Goal: Information Seeking & Learning: Learn about a topic

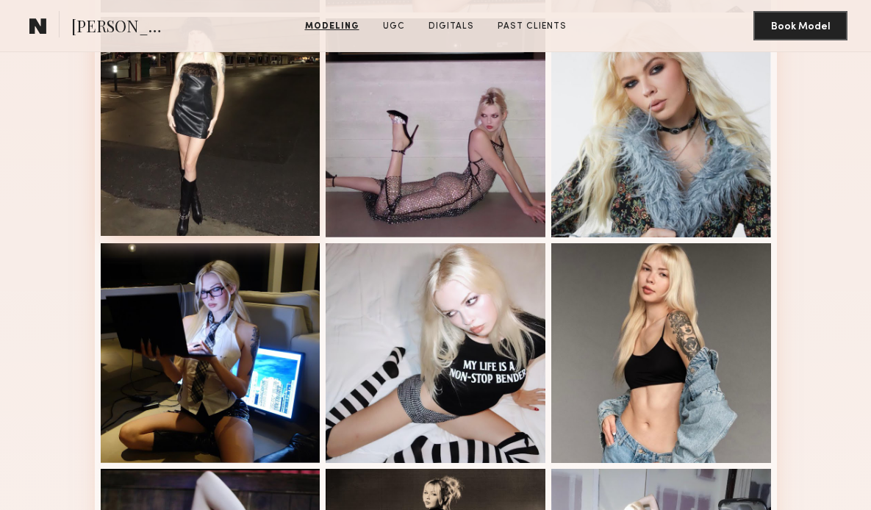
scroll to position [615, 0]
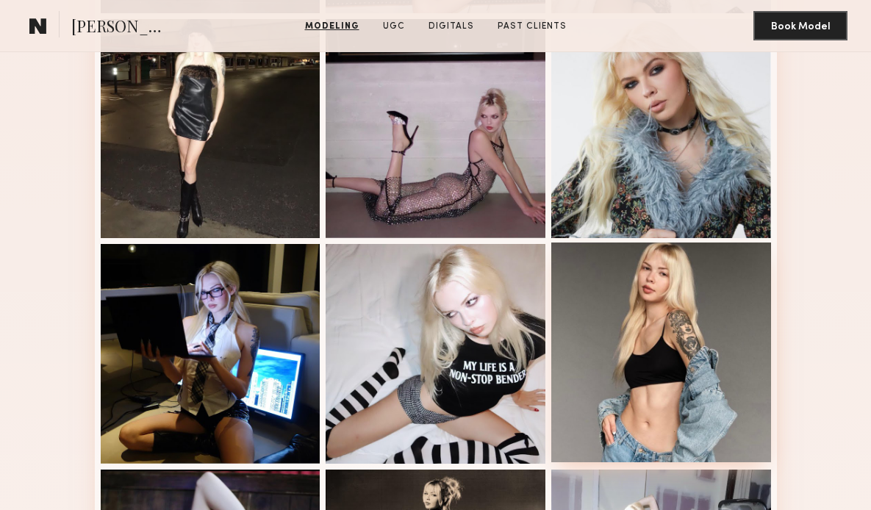
click at [652, 330] on div at bounding box center [661, 353] width 220 height 220
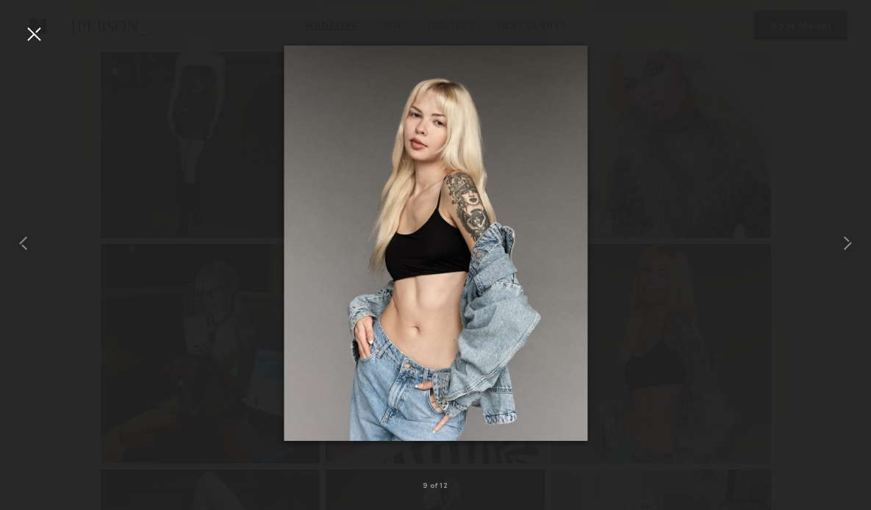
click at [769, 249] on div at bounding box center [435, 244] width 871 height 440
click at [844, 242] on common-icon at bounding box center [848, 244] width 24 height 24
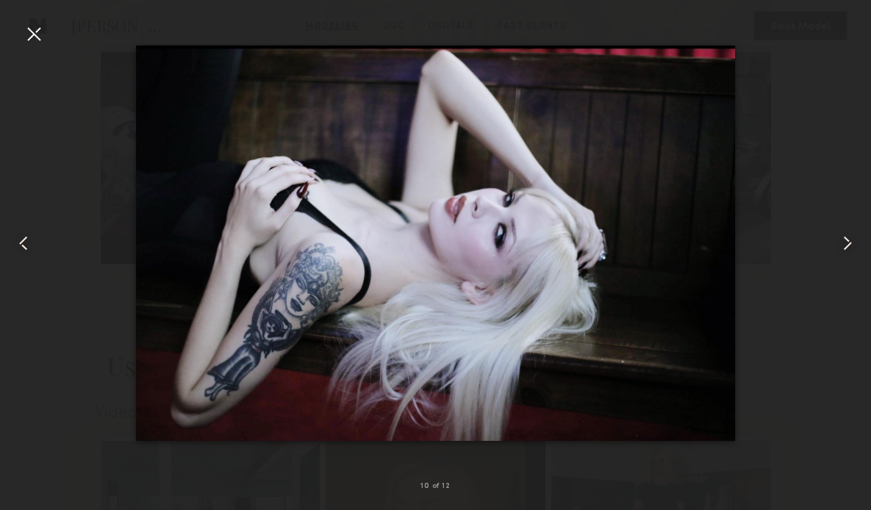
click at [852, 241] on common-icon at bounding box center [848, 244] width 24 height 24
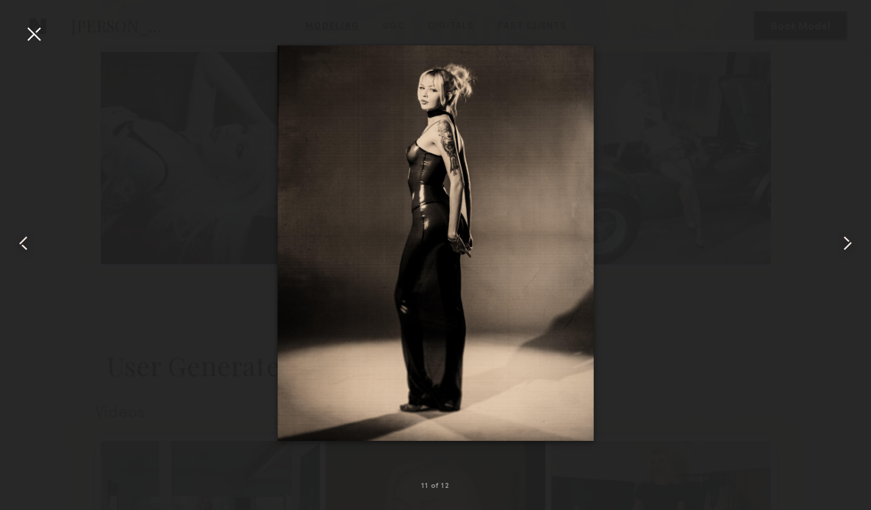
click at [816, 251] on div at bounding box center [435, 244] width 871 height 440
click at [556, 278] on img at bounding box center [435, 244] width 317 height 396
click at [763, 243] on div at bounding box center [435, 244] width 871 height 440
click at [38, 33] on div at bounding box center [34, 34] width 24 height 24
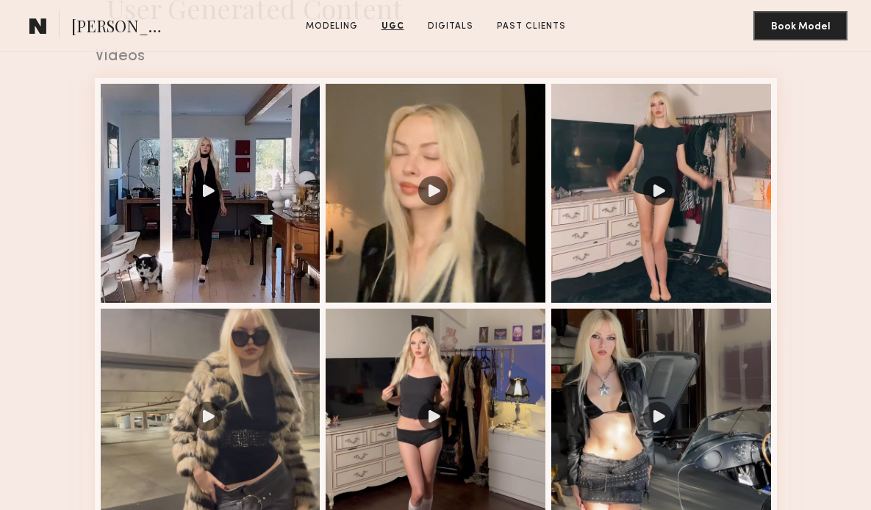
scroll to position [1506, 0]
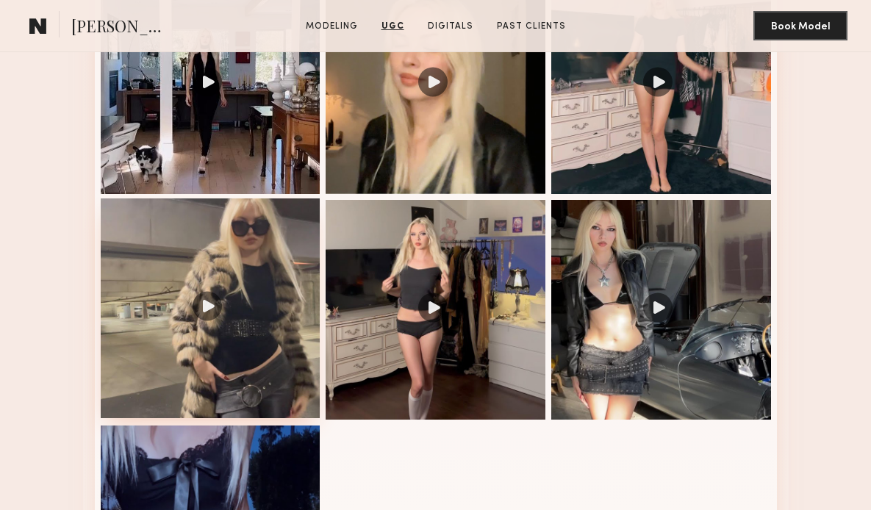
click at [204, 306] on div at bounding box center [211, 309] width 220 height 220
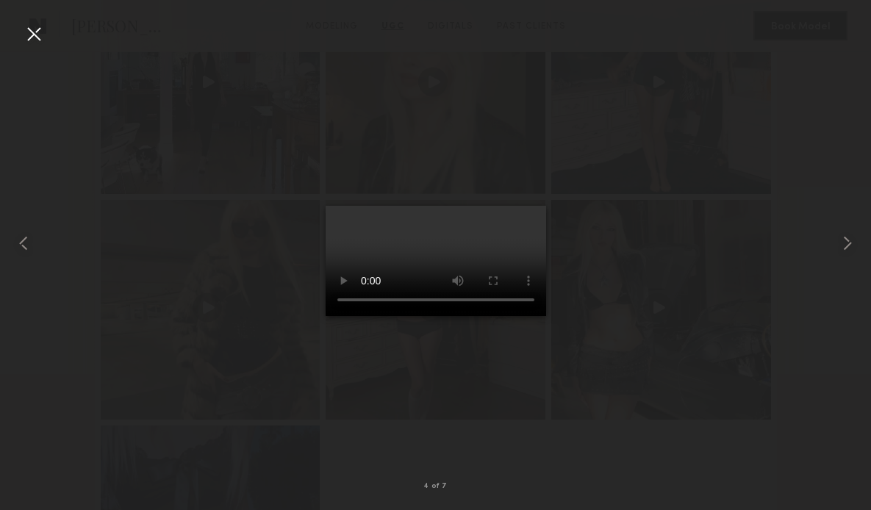
click at [35, 36] on div at bounding box center [34, 34] width 24 height 24
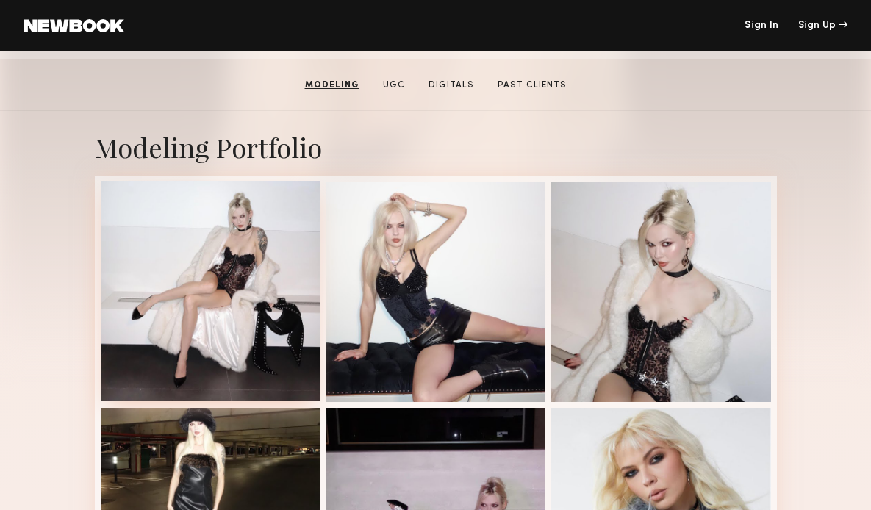
scroll to position [0, 0]
